Goal: Information Seeking & Learning: Learn about a topic

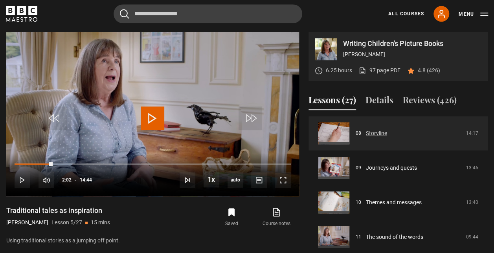
scroll to position [277, 0]
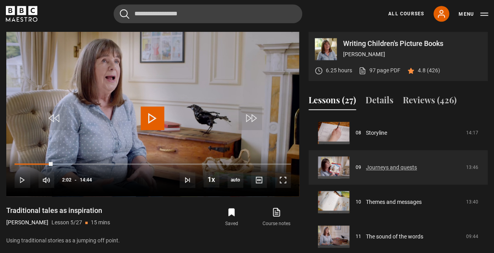
click at [417, 167] on link "Journeys and quests" at bounding box center [391, 167] width 51 height 8
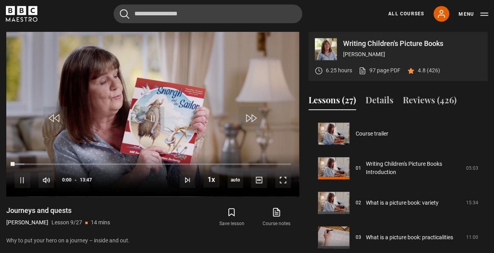
scroll to position [277, 0]
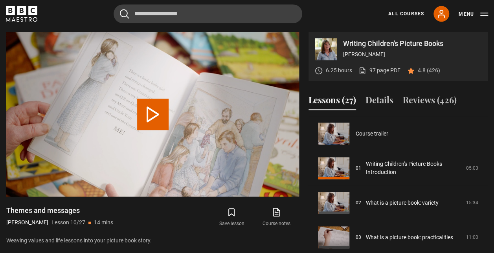
scroll to position [311, 0]
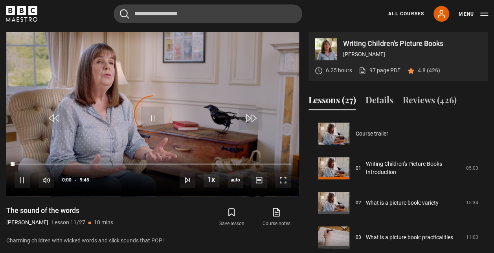
scroll to position [346, 0]
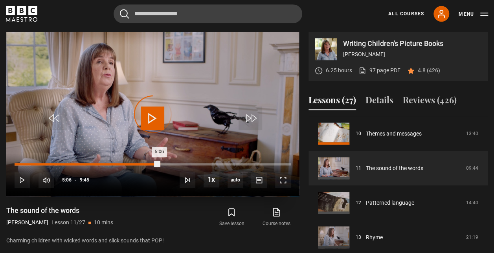
click at [159, 163] on div "Loaded : 5.98% 5:06 5:06" at bounding box center [153, 164] width 276 height 2
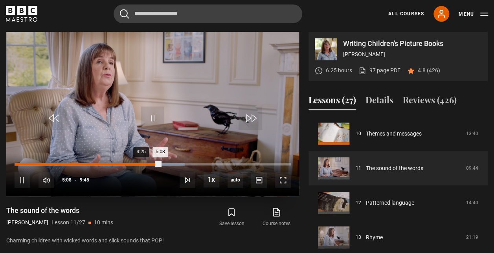
drag, startPoint x: 150, startPoint y: 163, endPoint x: 139, endPoint y: 164, distance: 11.1
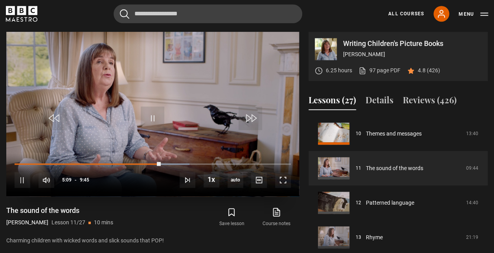
drag, startPoint x: 139, startPoint y: 164, endPoint x: 123, endPoint y: 161, distance: 17.2
click at [123, 161] on div "10s Skip Back 10 seconds Pause 10s Skip Forward 10 seconds Loaded : 63.25% 4:25…" at bounding box center [152, 175] width 293 height 44
drag, startPoint x: 156, startPoint y: 163, endPoint x: 121, endPoint y: 162, distance: 34.6
click at [121, 162] on div "10s Skip Back 10 seconds Play 10s Skip Forward 10 seconds Loaded : 0.00% 4:04 5…" at bounding box center [152, 175] width 293 height 44
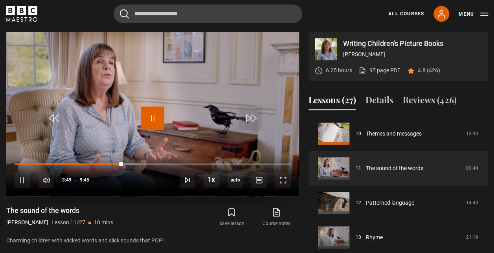
click at [155, 122] on span "Video Player" at bounding box center [153, 118] width 24 height 24
click at [152, 126] on span "Video Player" at bounding box center [153, 118] width 24 height 24
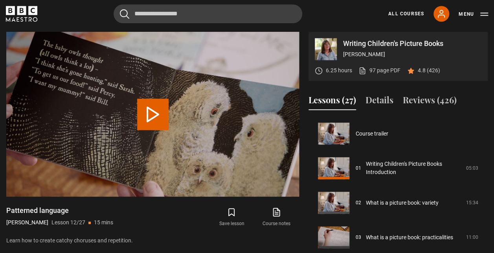
scroll to position [380, 0]
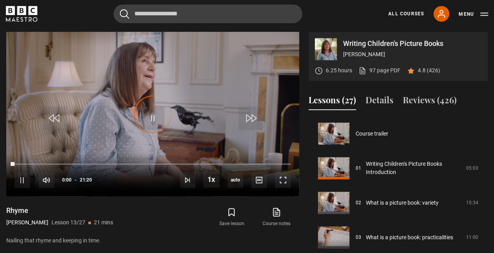
scroll to position [415, 0]
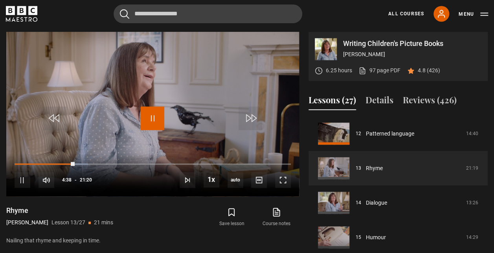
click at [152, 126] on span "Video Player" at bounding box center [153, 118] width 24 height 24
